Goal: Task Accomplishment & Management: Manage account settings

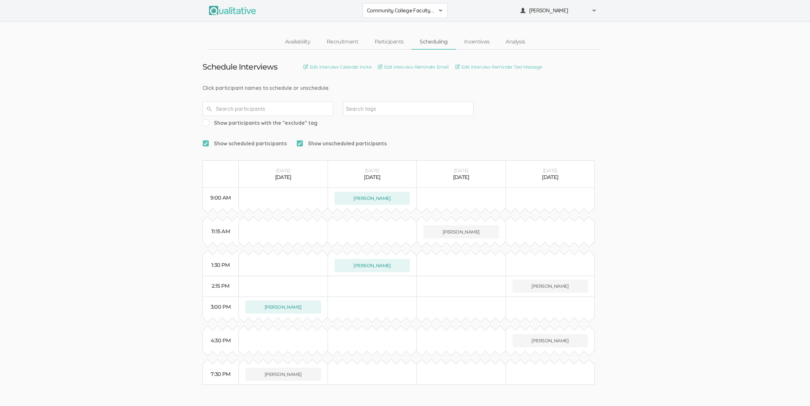
click at [736, 197] on ui-view "Schedule Interviews Edit Interview Calendar Invite Edit Interview Reminder Emai…" at bounding box center [405, 217] width 810 height 335
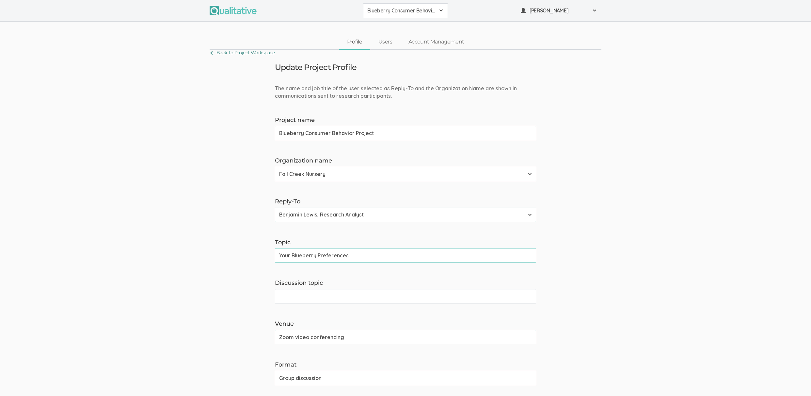
click at [232, 55] on link "Back To Project Workspace" at bounding box center [242, 52] width 65 height 9
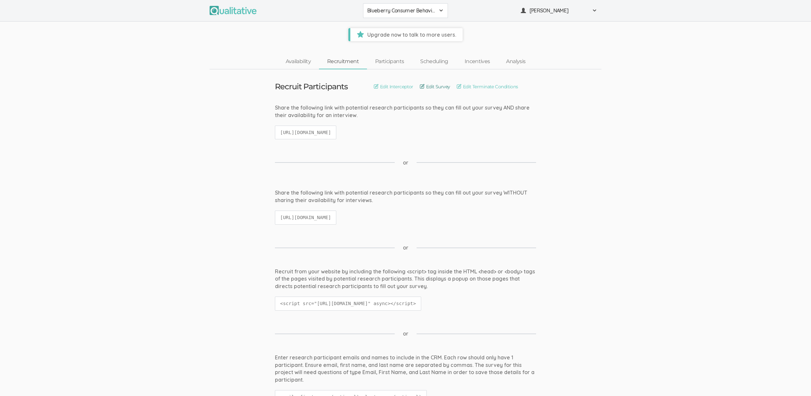
click at [431, 85] on link "Edit Survey" at bounding box center [435, 86] width 30 height 7
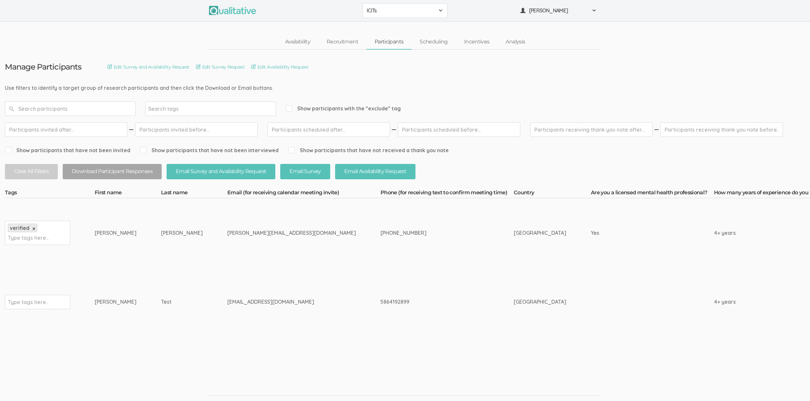
click at [102, 234] on div "[PERSON_NAME]" at bounding box center [116, 233] width 42 height 8
copy div "[PERSON_NAME]"
click at [227, 326] on td "[EMAIL_ADDRESS][DOMAIN_NAME]" at bounding box center [303, 301] width 153 height 69
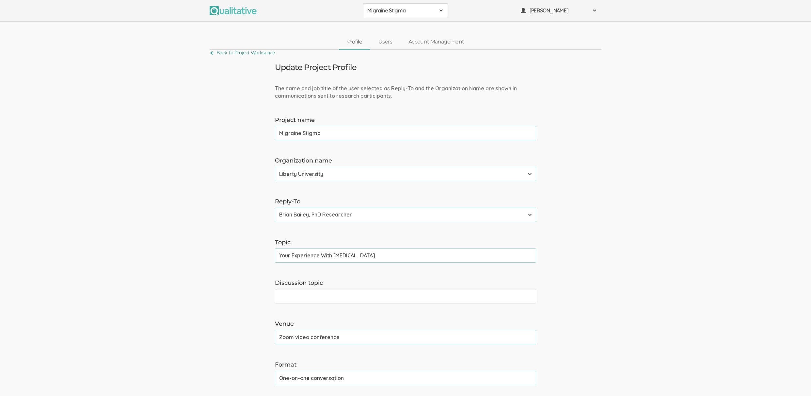
click at [269, 53] on link "Back To Project Workspace" at bounding box center [242, 52] width 65 height 9
click at [273, 54] on link "Back To Project Workspace" at bounding box center [242, 52] width 65 height 9
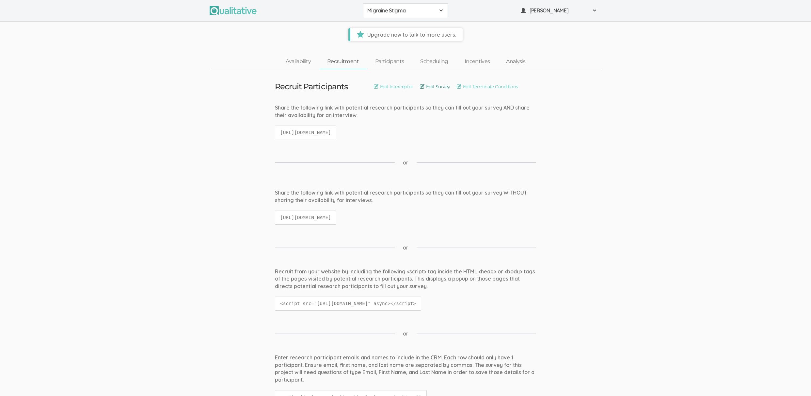
click at [431, 89] on link "Edit Survey" at bounding box center [435, 86] width 30 height 7
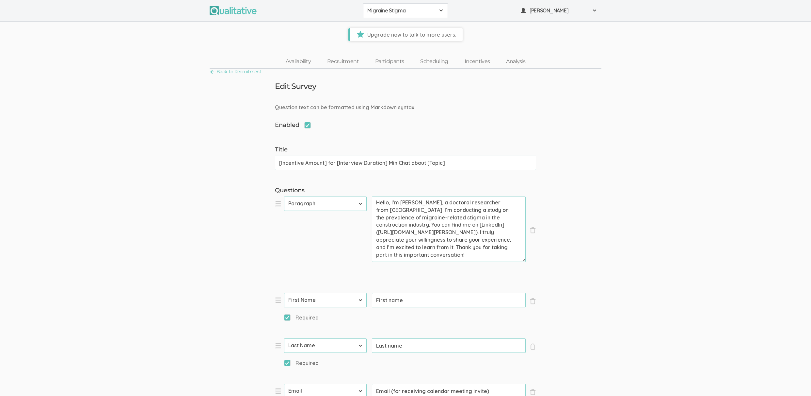
drag, startPoint x: 379, startPoint y: 232, endPoint x: 402, endPoint y: 239, distance: 24.0
click at [402, 239] on textarea "Hello, I’m Brian Bailey, a doctoral researcher from Liberty University. I’m con…" at bounding box center [449, 228] width 154 height 65
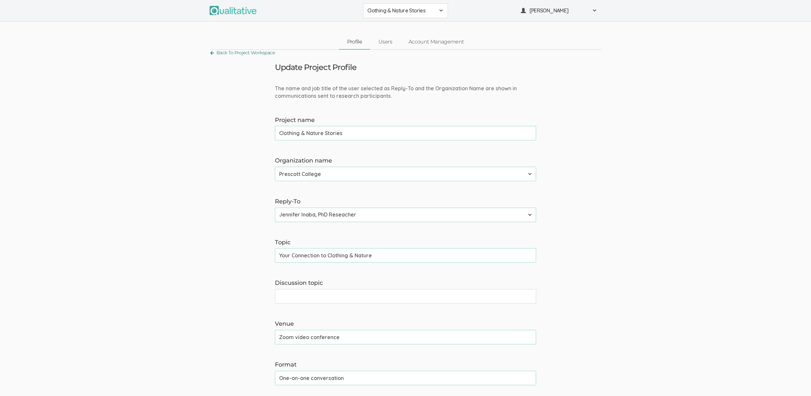
click at [252, 54] on link "Back To Project Workspace" at bounding box center [242, 52] width 65 height 9
click at [266, 52] on link "Back To Project Workspace" at bounding box center [242, 52] width 65 height 9
click at [670, 252] on form "The name and job title of the user selected as Reply-To and the Organization Na…" at bounding box center [405, 402] width 811 height 635
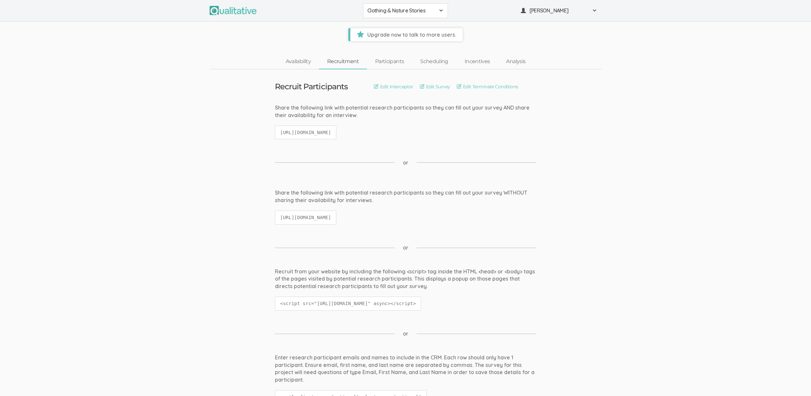
click at [334, 218] on code "https://qualitative.io/survey/679fa951a951b7bf154bc482/questions" at bounding box center [305, 217] width 61 height 14
copy ui-view "https://qualitative.io/survey/679fa951a951b7bf154bc482/questions"
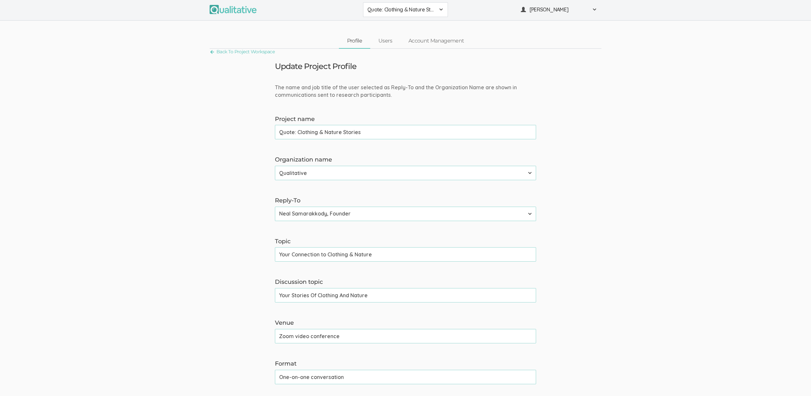
scroll to position [1, 0]
click at [654, 174] on form "The name and job title of the user selected as Reply-To and the Organization Na…" at bounding box center [405, 400] width 811 height 635
click at [63, 243] on form "The name and job title of the user selected as Reply-To and the Organization Na…" at bounding box center [405, 400] width 811 height 635
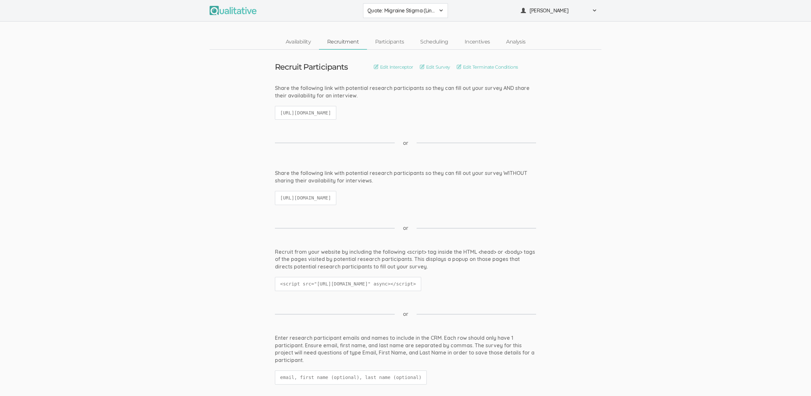
click at [336, 197] on code "[URL][DOMAIN_NAME]" at bounding box center [305, 198] width 61 height 14
copy ui-view "[URL][DOMAIN_NAME]"
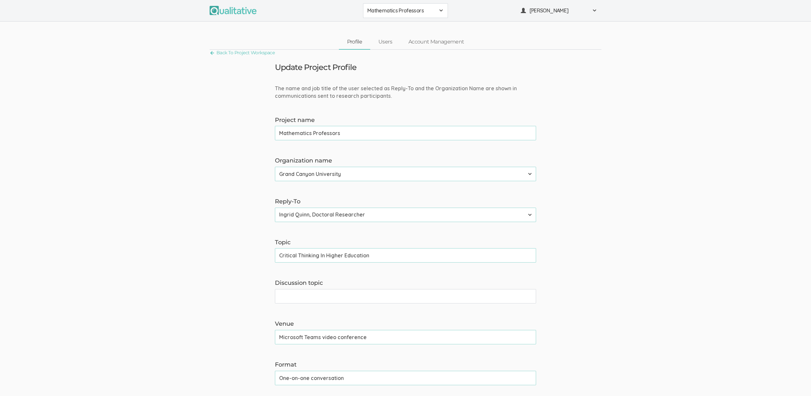
click at [646, 172] on form "The name and job title of the user selected as Reply-To and the Organization Na…" at bounding box center [405, 402] width 811 height 635
click at [245, 56] on link "Back To Project Workspace" at bounding box center [242, 52] width 65 height 9
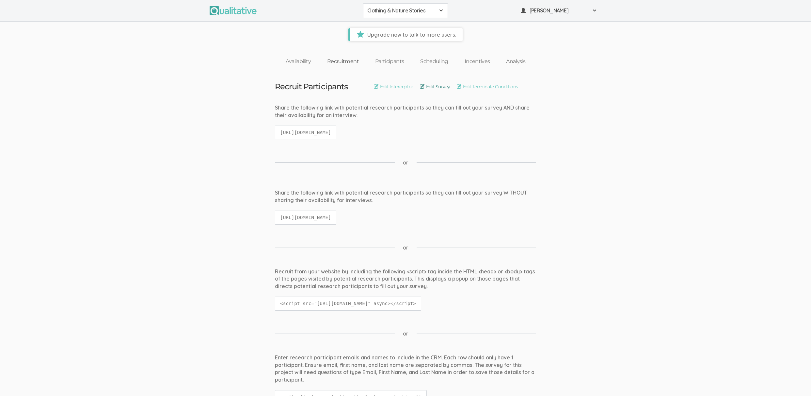
click at [437, 87] on link "Edit Survey" at bounding box center [435, 86] width 30 height 7
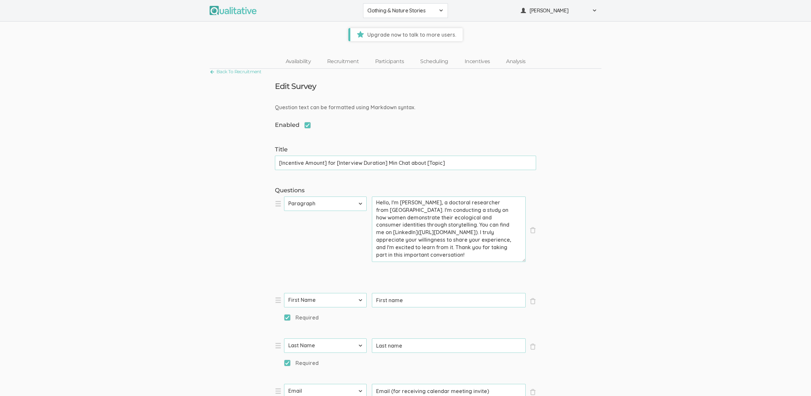
scroll to position [3, 0]
drag, startPoint x: 483, startPoint y: 207, endPoint x: 449, endPoint y: 224, distance: 38.0
click at [449, 224] on textarea "Hello, I'm Jennifer Inaba, a doctoral researcher from Prescott College. I'm con…" at bounding box center [449, 228] width 154 height 65
drag, startPoint x: 664, startPoint y: 246, endPoint x: 662, endPoint y: 242, distance: 3.8
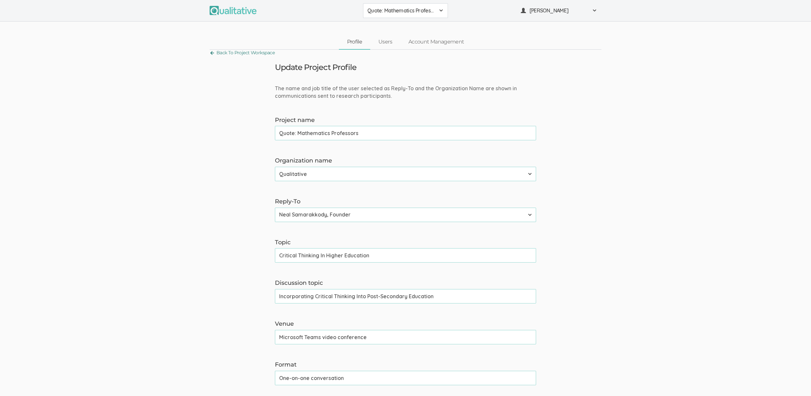
click at [235, 50] on link "Back To Project Workspace" at bounding box center [242, 52] width 65 height 9
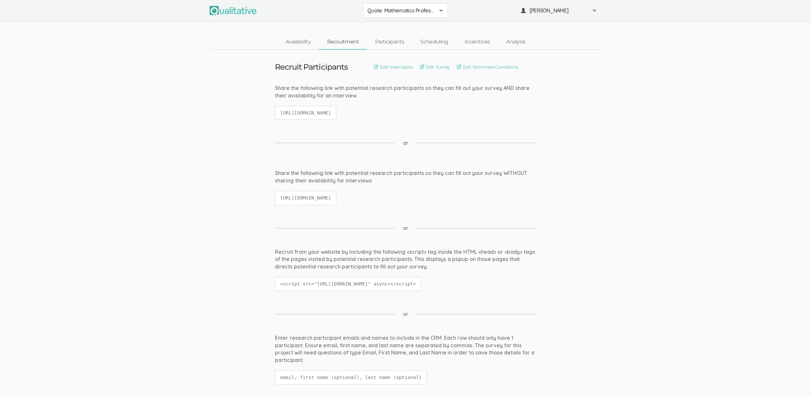
click at [435, 68] on link "Edit Survey" at bounding box center [435, 66] width 30 height 7
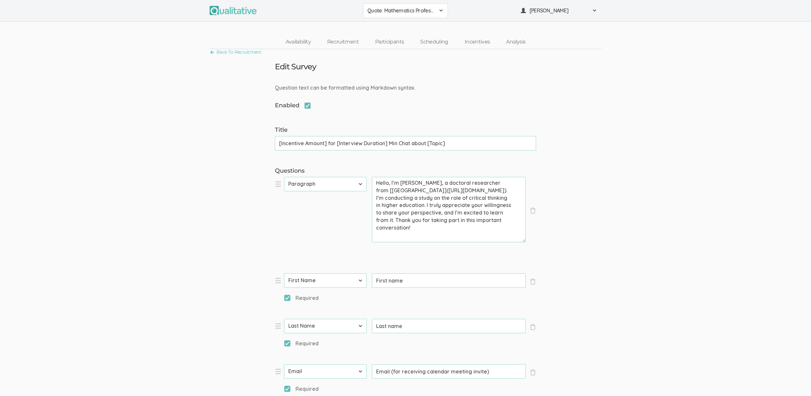
drag, startPoint x: 432, startPoint y: 196, endPoint x: 417, endPoint y: 207, distance: 18.9
click at [417, 207] on textarea "Hello, I’m Ingrid Quinn, a doctoral researcher from [Grand Canyon University](h…" at bounding box center [449, 209] width 154 height 65
drag, startPoint x: 380, startPoint y: 191, endPoint x: 413, endPoint y: 193, distance: 34.0
click at [413, 193] on textarea "Hello, I’m Ingrid Quinn, a doctoral researcher from [Grand Canyon University](h…" at bounding box center [449, 209] width 154 height 65
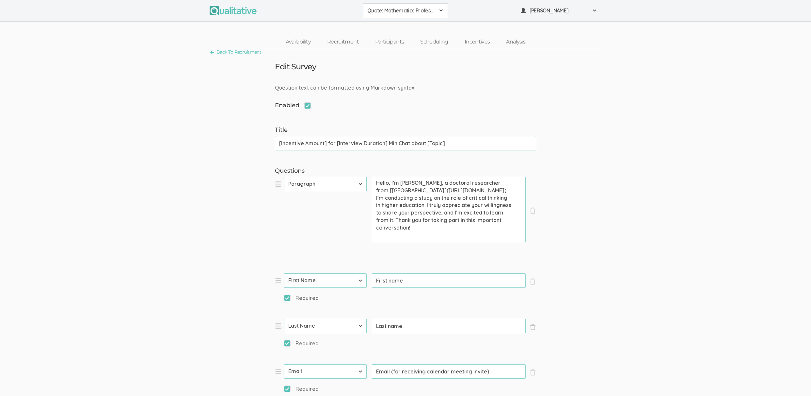
click at [440, 192] on textarea "Hello, I’m Ingrid Quinn, a doctoral researcher from [Grand Canyon University](h…" at bounding box center [449, 209] width 154 height 65
click at [421, 193] on textarea "Hello, I’m Ingrid Quinn, a doctoral researcher from [Grand Canyon University](h…" at bounding box center [449, 209] width 154 height 65
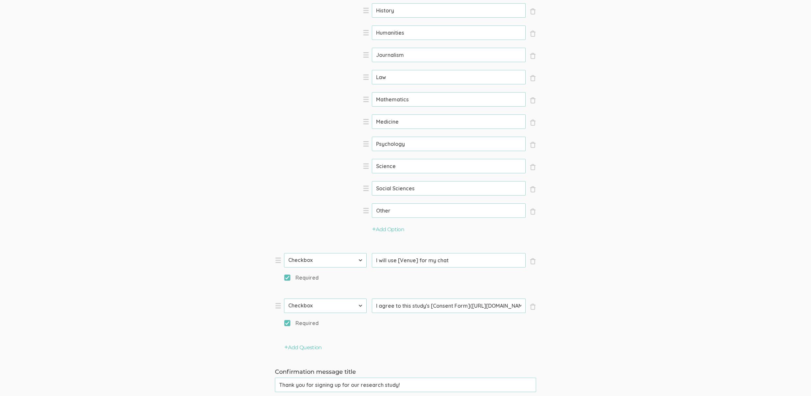
scroll to position [0, 323]
drag, startPoint x: 472, startPoint y: 306, endPoint x: 519, endPoint y: 308, distance: 47.1
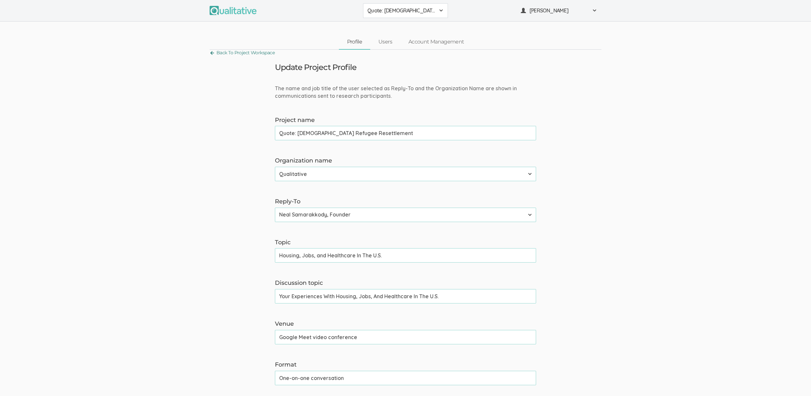
click at [264, 52] on link "Back To Project Workspace" at bounding box center [242, 52] width 65 height 9
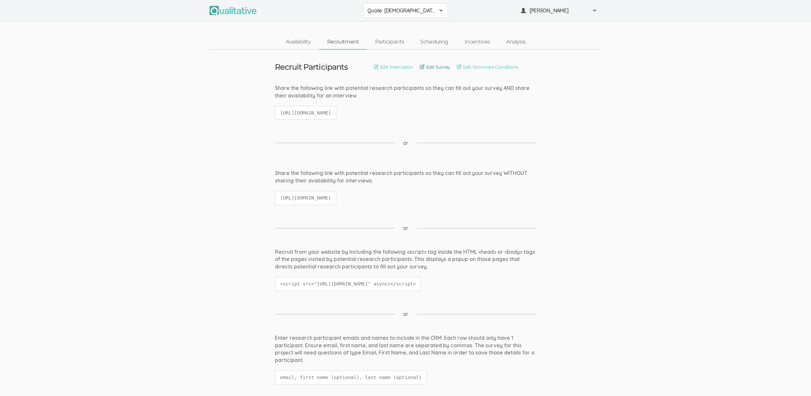
click at [441, 67] on link "Edit Survey" at bounding box center [435, 66] width 30 height 7
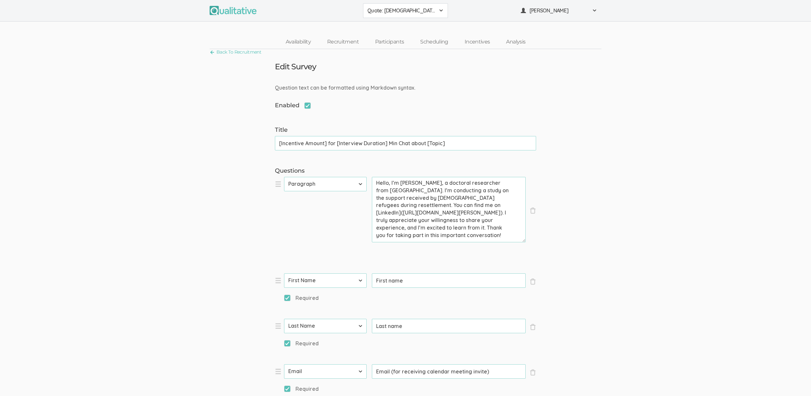
drag, startPoint x: 433, startPoint y: 197, endPoint x: 468, endPoint y: 204, distance: 36.2
click at [468, 204] on textarea "Hello, I’m [PERSON_NAME], a doctoral researcher from [GEOGRAPHIC_DATA]. I’m con…" at bounding box center [449, 209] width 154 height 65
click at [408, 228] on textarea "Hello, I’m [PERSON_NAME], a doctoral researcher from [GEOGRAPHIC_DATA]. I’m con…" at bounding box center [449, 209] width 154 height 65
drag, startPoint x: 379, startPoint y: 221, endPoint x: 404, endPoint y: 228, distance: 25.9
click at [404, 228] on textarea "Hello, I’m [PERSON_NAME], a doctoral researcher from [GEOGRAPHIC_DATA]. I’m con…" at bounding box center [449, 209] width 154 height 65
